Goal: Task Accomplishment & Management: Manage account settings

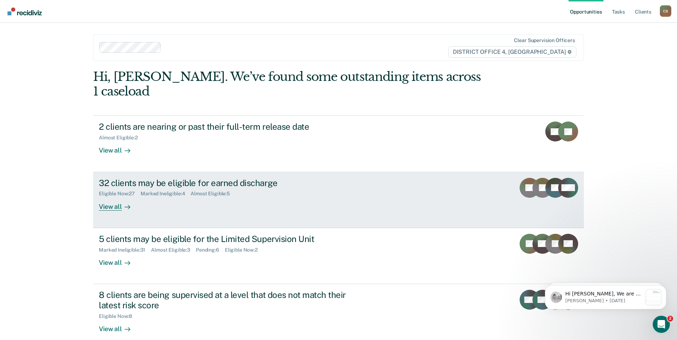
click at [292, 188] on div "Eligible Now : 27 Marked Ineligible : 4 Almost Eligible : 5" at bounding box center [224, 192] width 250 height 9
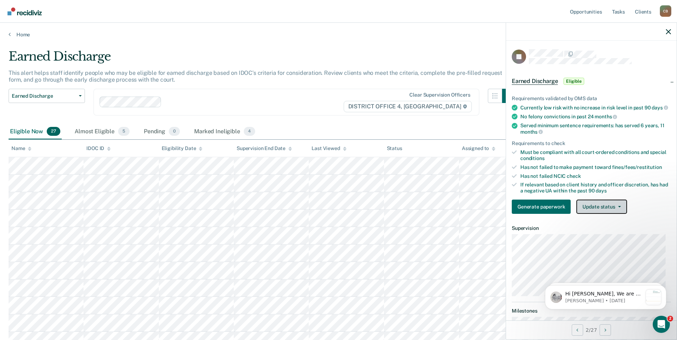
click at [616, 213] on button "Update status" at bounding box center [601, 207] width 50 height 14
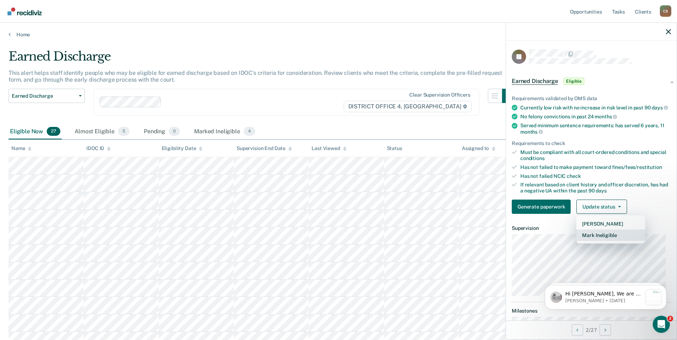
click at [606, 241] on button "Mark Ineligible" at bounding box center [610, 235] width 69 height 11
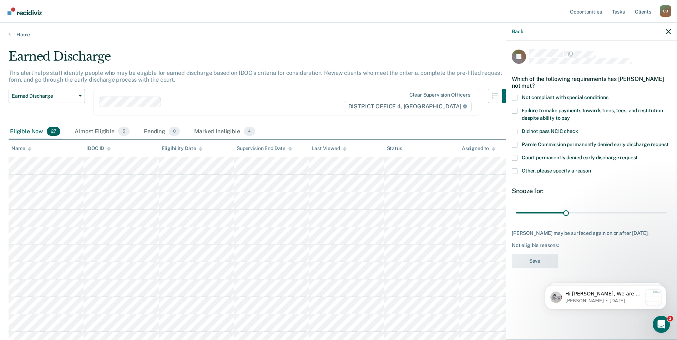
click at [514, 171] on span at bounding box center [515, 171] width 6 height 6
click at [591, 168] on input "Other, please specify a reason" at bounding box center [591, 168] width 0 height 0
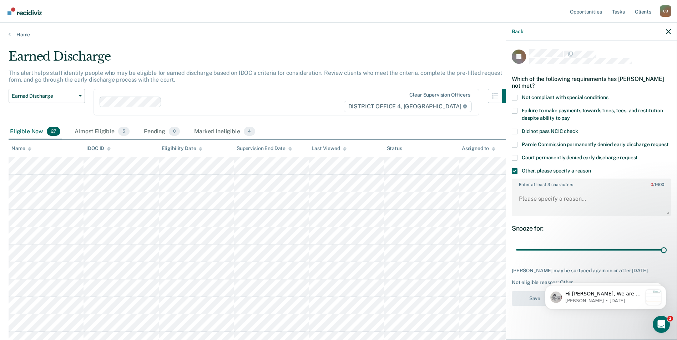
drag, startPoint x: 567, startPoint y: 249, endPoint x: 675, endPoint y: 225, distance: 110.8
type input "90"
click at [666, 244] on input "range" at bounding box center [591, 250] width 151 height 12
click at [589, 198] on textarea "Enter at least 3 characters 0 / 1600" at bounding box center [591, 202] width 158 height 26
type textarea "Violation Status"
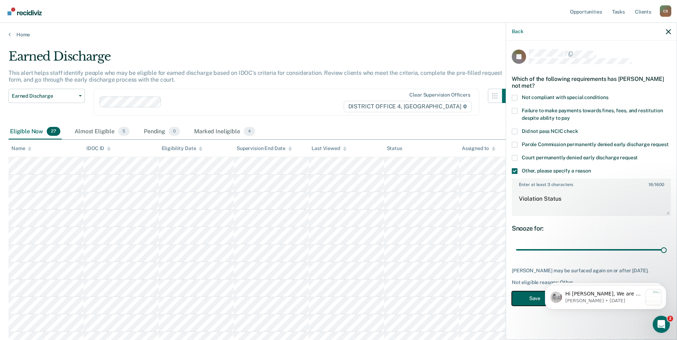
click at [530, 297] on button "Save" at bounding box center [535, 298] width 46 height 15
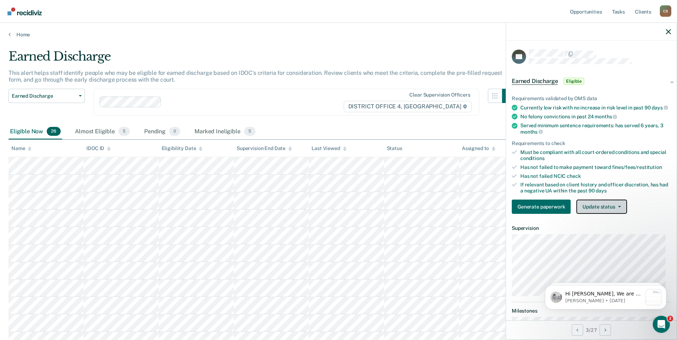
click at [597, 214] on button "Update status" at bounding box center [601, 207] width 50 height 14
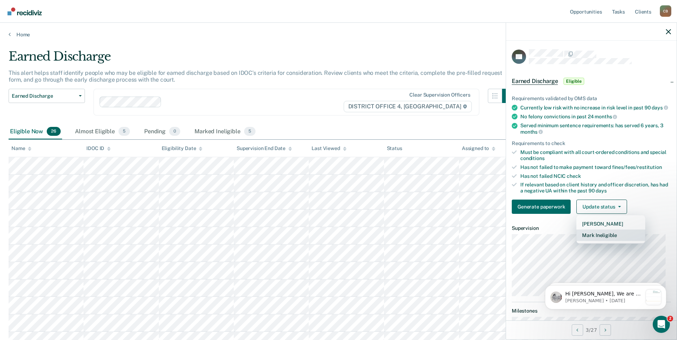
click at [599, 241] on button "Mark Ineligible" at bounding box center [610, 235] width 69 height 11
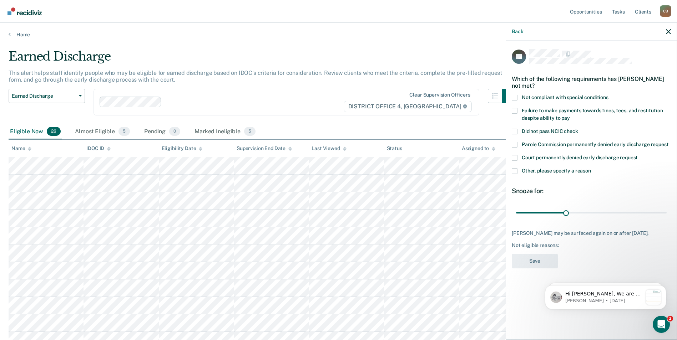
click at [514, 96] on span at bounding box center [515, 98] width 6 height 6
click at [608, 95] on input "Not compliant with special conditions" at bounding box center [608, 95] width 0 height 0
drag, startPoint x: 566, startPoint y: 215, endPoint x: 634, endPoint y: 250, distance: 77.1
type input "90"
click at [666, 212] on input "range" at bounding box center [591, 213] width 151 height 12
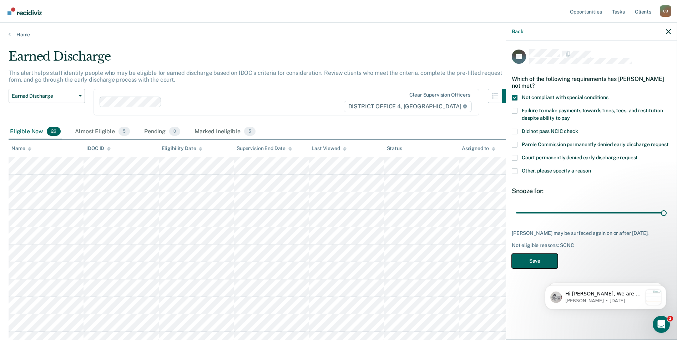
click at [524, 264] on button "Save" at bounding box center [535, 261] width 46 height 15
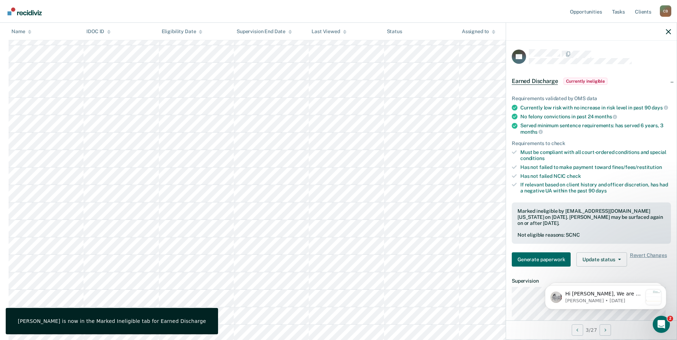
scroll to position [250, 0]
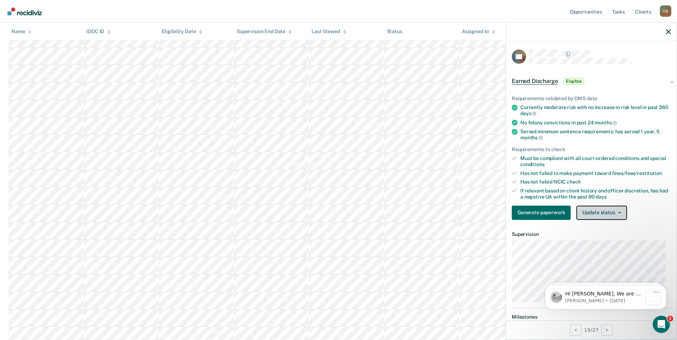
click at [595, 217] on button "Update status" at bounding box center [601, 213] width 50 height 14
click at [598, 243] on button "Mark Ineligible" at bounding box center [610, 241] width 69 height 11
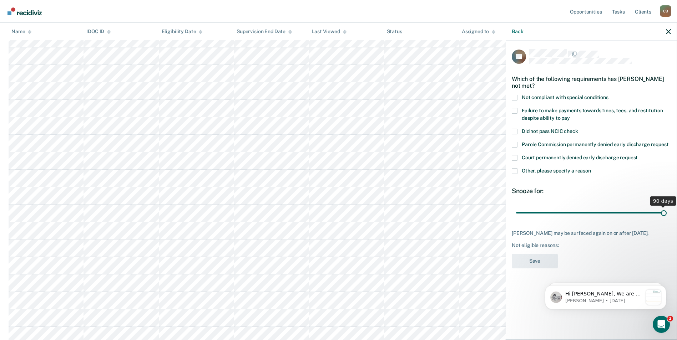
drag, startPoint x: 568, startPoint y: 213, endPoint x: 698, endPoint y: 198, distance: 131.1
type input "90"
click at [666, 207] on input "range" at bounding box center [591, 213] width 151 height 12
click at [517, 169] on span at bounding box center [515, 171] width 6 height 6
click at [591, 168] on input "Other, please specify a reason" at bounding box center [591, 168] width 0 height 0
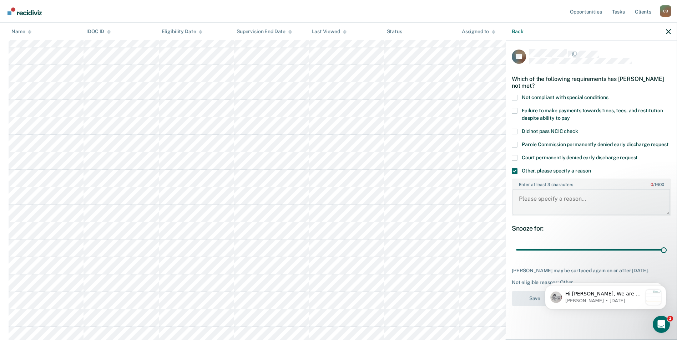
click at [525, 191] on textarea "Enter at least 3 characters 0 / 1600" at bounding box center [591, 202] width 158 height 26
type textarea "absconding"
click at [536, 301] on html "Hi [PERSON_NAME], We are so excited to announce a brand new feature: AI case no…" at bounding box center [605, 296] width 143 height 50
click at [531, 299] on button "Save" at bounding box center [535, 298] width 46 height 15
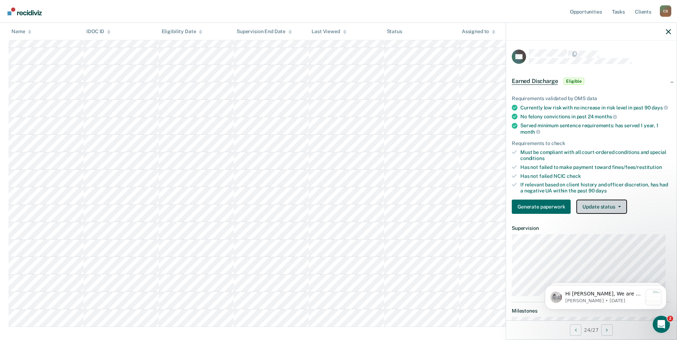
drag, startPoint x: 597, startPoint y: 208, endPoint x: 570, endPoint y: 220, distance: 29.7
click at [597, 208] on button "Update status" at bounding box center [601, 207] width 50 height 14
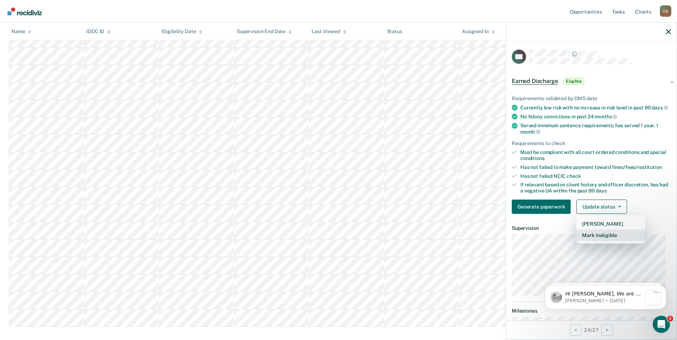
click at [611, 241] on button "Mark Ineligible" at bounding box center [610, 235] width 69 height 11
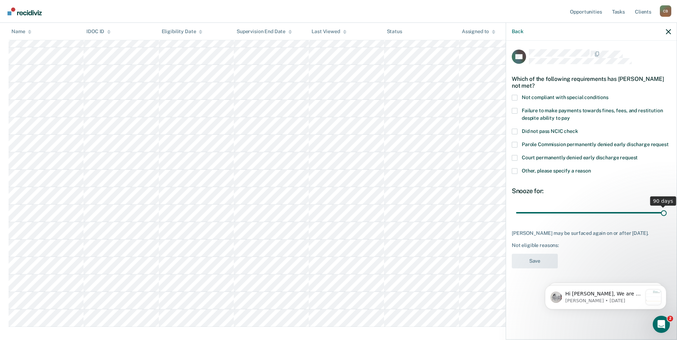
drag, startPoint x: 567, startPoint y: 214, endPoint x: 833, endPoint y: 166, distance: 269.9
type input "90"
click at [666, 207] on input "range" at bounding box center [591, 213] width 151 height 12
click at [515, 171] on span at bounding box center [515, 171] width 6 height 6
click at [591, 168] on input "Other, please specify a reason" at bounding box center [591, 168] width 0 height 0
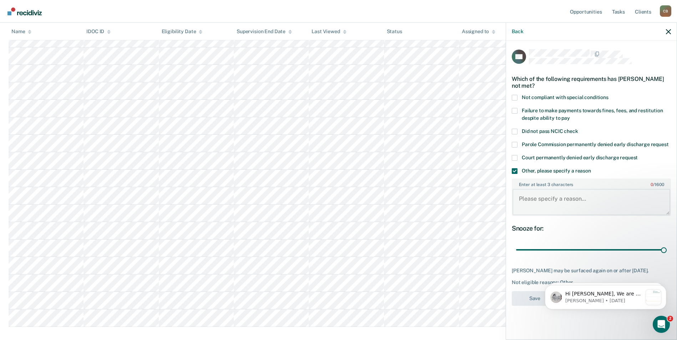
click at [541, 199] on textarea "Enter at least 3 characters 0 / 1600" at bounding box center [591, 202] width 158 height 26
type textarea "violation status"
click at [530, 306] on button "Save" at bounding box center [535, 298] width 46 height 15
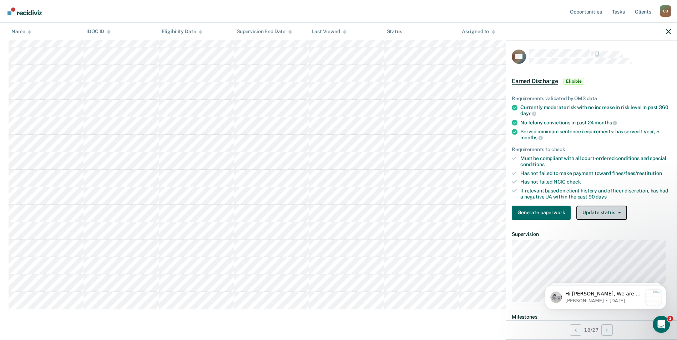
drag, startPoint x: 602, startPoint y: 211, endPoint x: 601, endPoint y: 230, distance: 19.6
click at [602, 211] on button "Update status" at bounding box center [601, 213] width 50 height 14
click at [600, 241] on button "Mark Ineligible" at bounding box center [610, 241] width 69 height 11
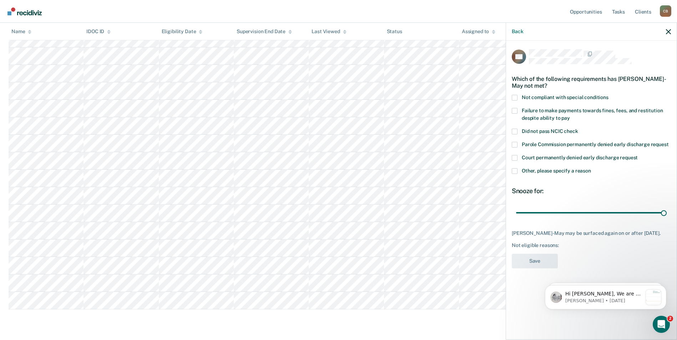
drag, startPoint x: 566, startPoint y: 211, endPoint x: 605, endPoint y: 239, distance: 47.3
type input "90"
click at [666, 207] on input "range" at bounding box center [591, 213] width 151 height 12
click at [514, 170] on span at bounding box center [515, 171] width 6 height 6
click at [591, 168] on input "Other, please specify a reason" at bounding box center [591, 168] width 0 height 0
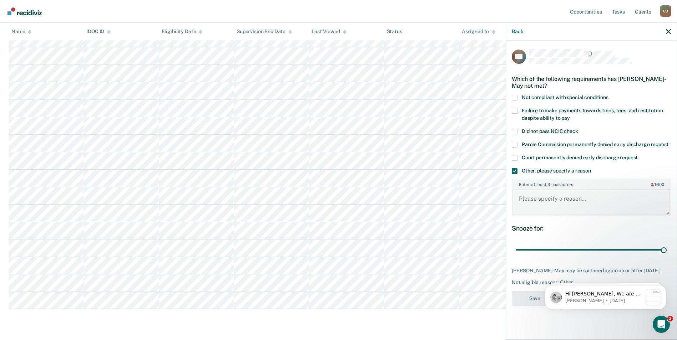
click at [545, 200] on textarea "Enter at least 3 characters 0 / 1600" at bounding box center [591, 202] width 158 height 26
type textarea "Violation Status"
click at [529, 306] on button "Save" at bounding box center [535, 298] width 46 height 15
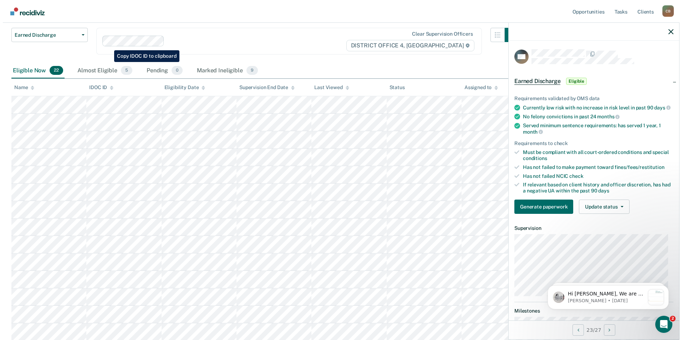
scroll to position [0, 0]
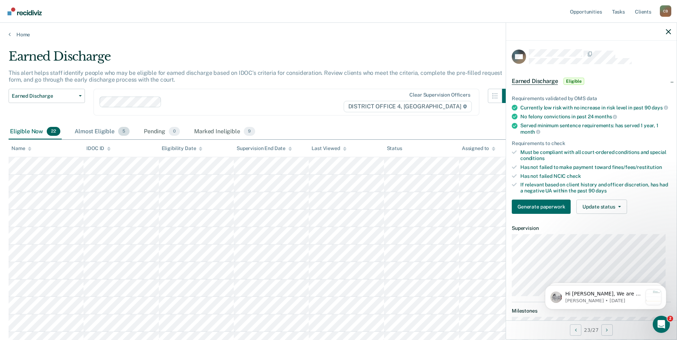
click at [95, 134] on div "Almost Eligible 5" at bounding box center [102, 132] width 58 height 16
